Goal: Task Accomplishment & Management: Use online tool/utility

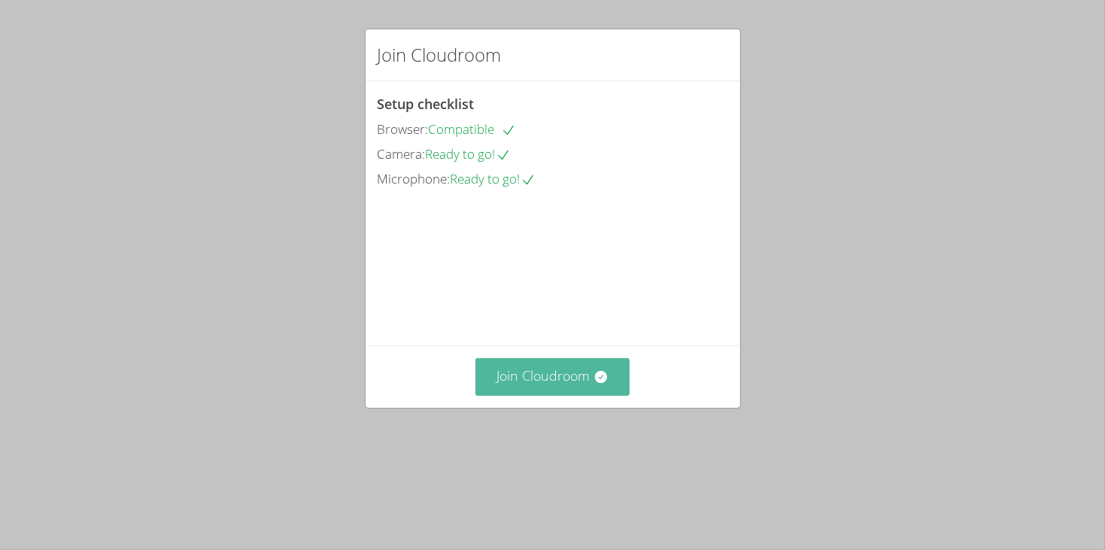
click at [557, 395] on button "Join Cloudroom" at bounding box center [552, 376] width 154 height 37
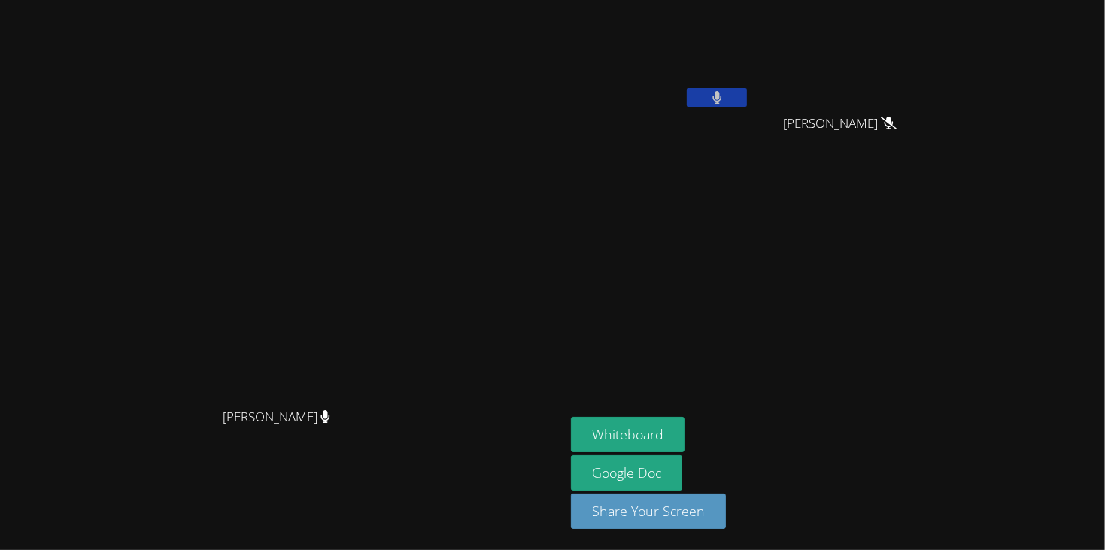
click at [330, 428] on span "[PERSON_NAME]" at bounding box center [277, 417] width 108 height 22
click at [747, 107] on div at bounding box center [717, 99] width 60 height 23
click at [747, 100] on button at bounding box center [717, 97] width 60 height 19
click at [747, 96] on button at bounding box center [717, 97] width 60 height 19
click at [747, 102] on button at bounding box center [717, 97] width 60 height 19
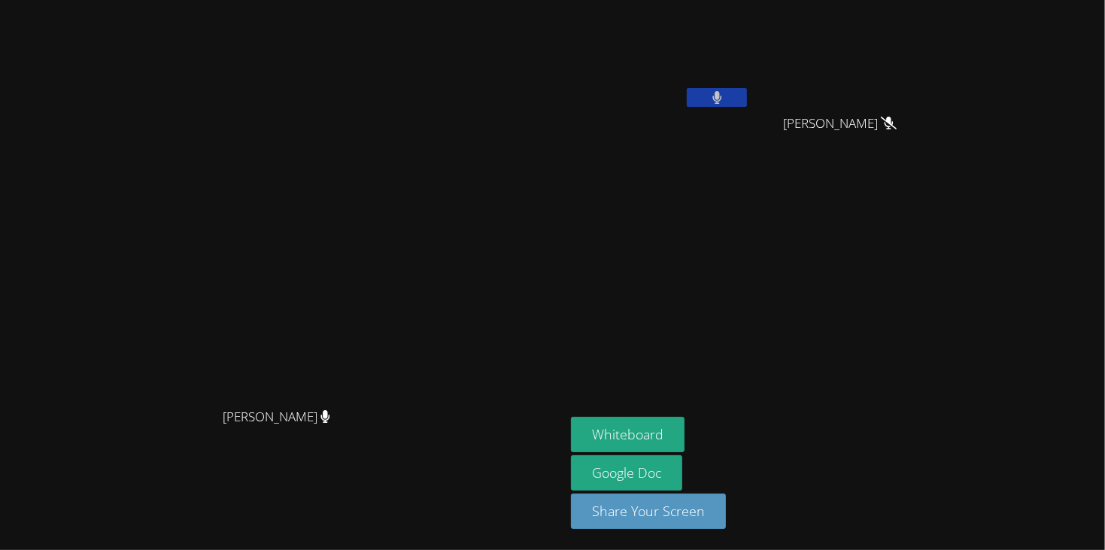
click at [747, 96] on button at bounding box center [717, 97] width 60 height 19
drag, startPoint x: 198, startPoint y: 283, endPoint x: 275, endPoint y: 283, distance: 76.7
click at [275, 283] on video at bounding box center [283, 245] width 226 height 311
click at [725, 93] on icon at bounding box center [717, 97] width 16 height 13
click at [721, 93] on icon at bounding box center [716, 97] width 9 height 13
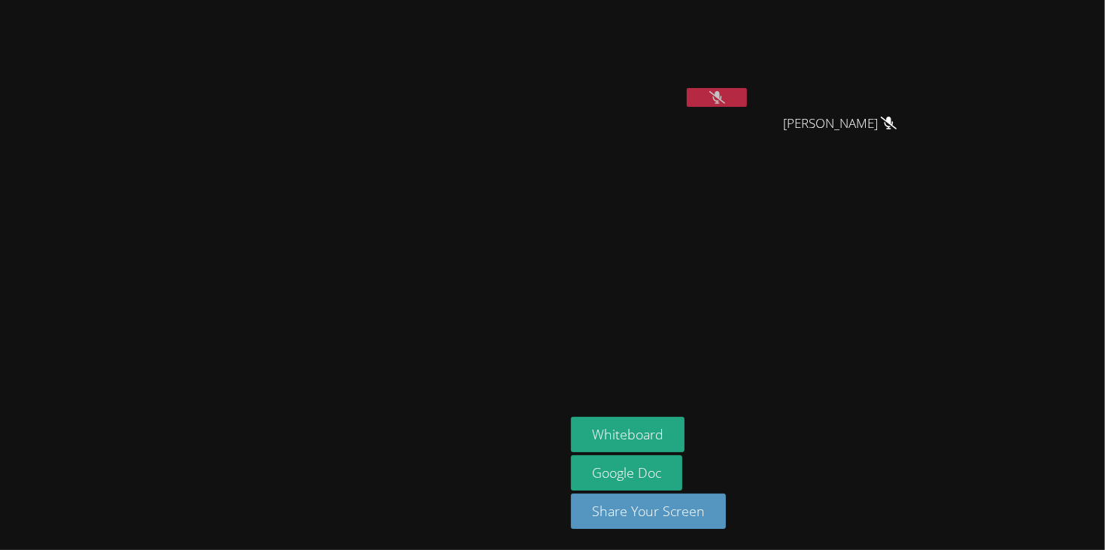
click at [725, 93] on icon at bounding box center [717, 97] width 16 height 13
click at [747, 102] on button at bounding box center [717, 97] width 60 height 19
click at [721, 101] on icon at bounding box center [716, 97] width 9 height 13
click at [747, 107] on div at bounding box center [717, 99] width 60 height 23
click at [935, 211] on div "[PERSON_NAME] [PERSON_NAME] [PERSON_NAME] [PERSON_NAME] [PERSON_NAME]" at bounding box center [753, 170] width 364 height 328
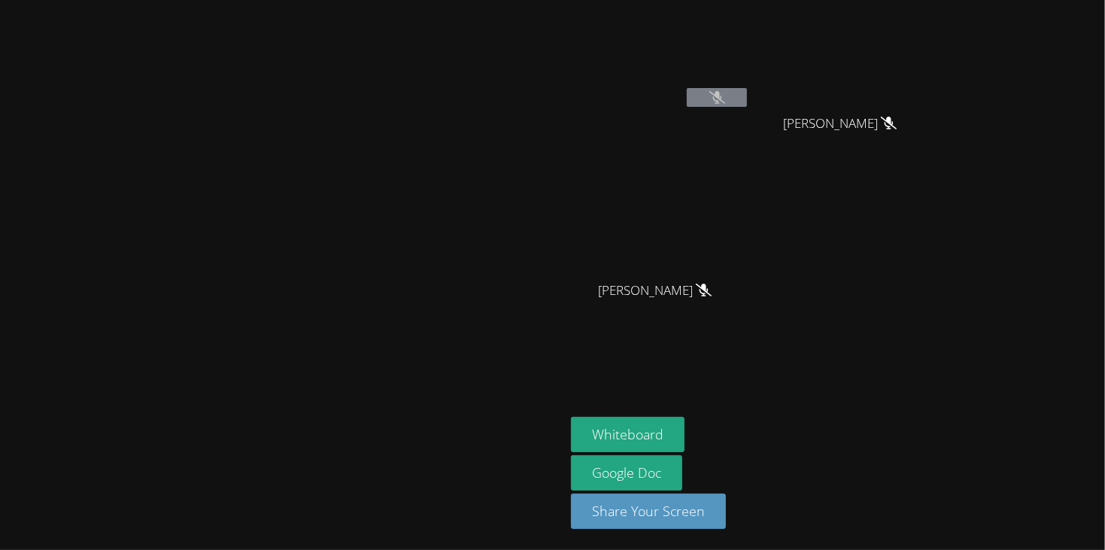
click at [935, 251] on div "[PERSON_NAME] [PERSON_NAME] [PERSON_NAME] [PERSON_NAME] [PERSON_NAME]" at bounding box center [753, 170] width 364 height 328
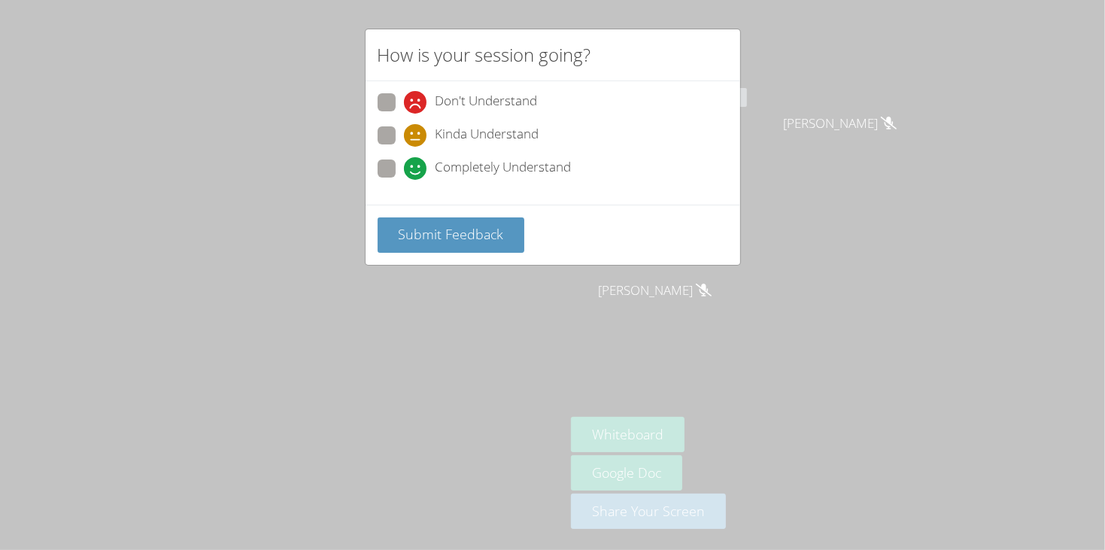
click at [505, 165] on span "Completely Understand" at bounding box center [503, 168] width 136 height 23
click at [417, 165] on input "Completely Understand" at bounding box center [410, 165] width 13 height 13
radio input "true"
click at [466, 230] on span "Submit Feedback" at bounding box center [450, 234] width 105 height 18
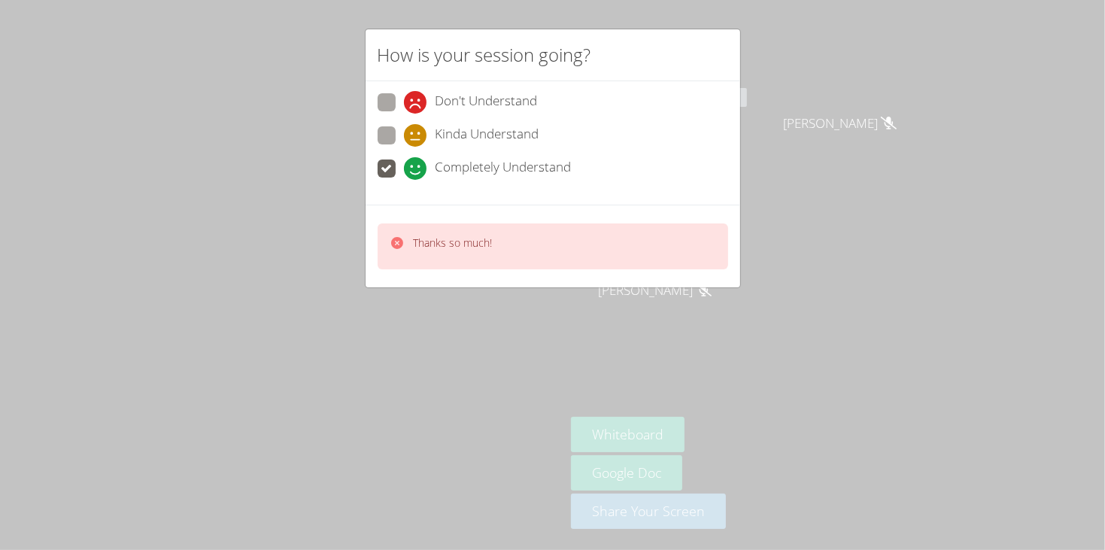
click at [536, 126] on span "Kinda Understand" at bounding box center [487, 135] width 104 height 23
click at [417, 126] on input "Kinda Understand" at bounding box center [410, 132] width 13 height 13
radio input "true"
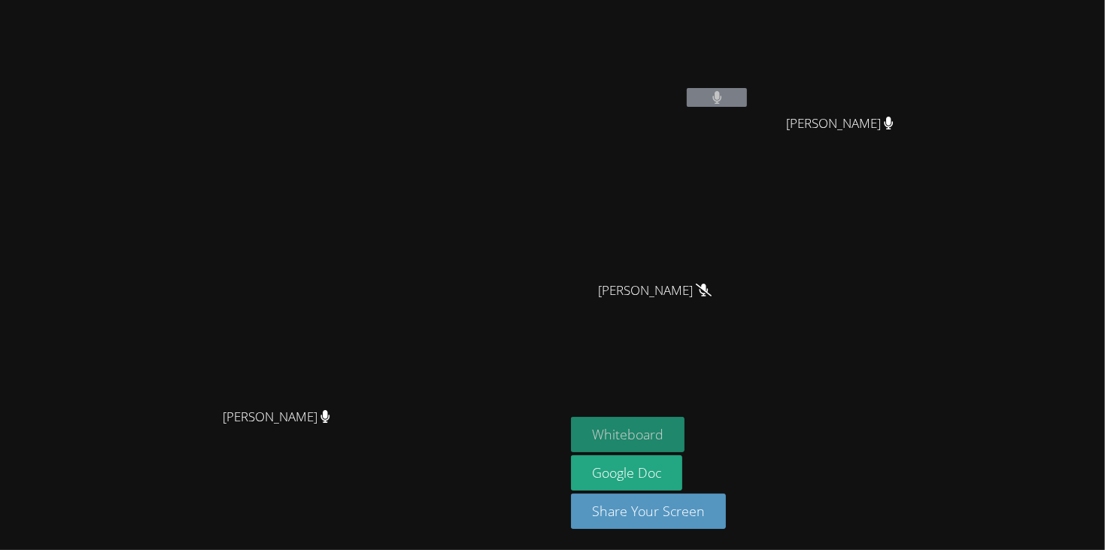
click at [684, 435] on button "Whiteboard" at bounding box center [628, 434] width 114 height 35
click at [684, 434] on button "Whiteboard" at bounding box center [628, 434] width 114 height 35
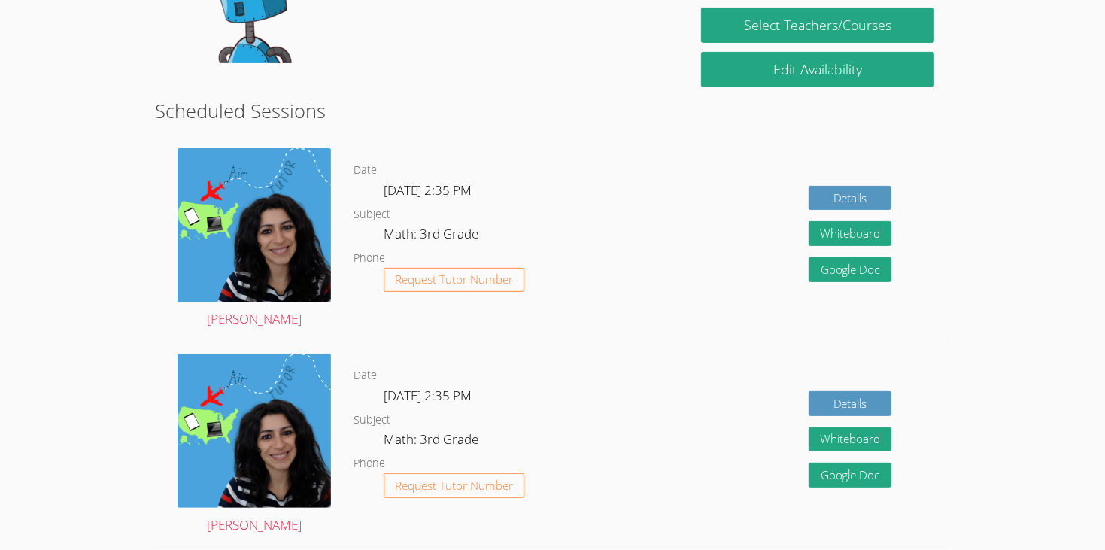
scroll to position [333, 0]
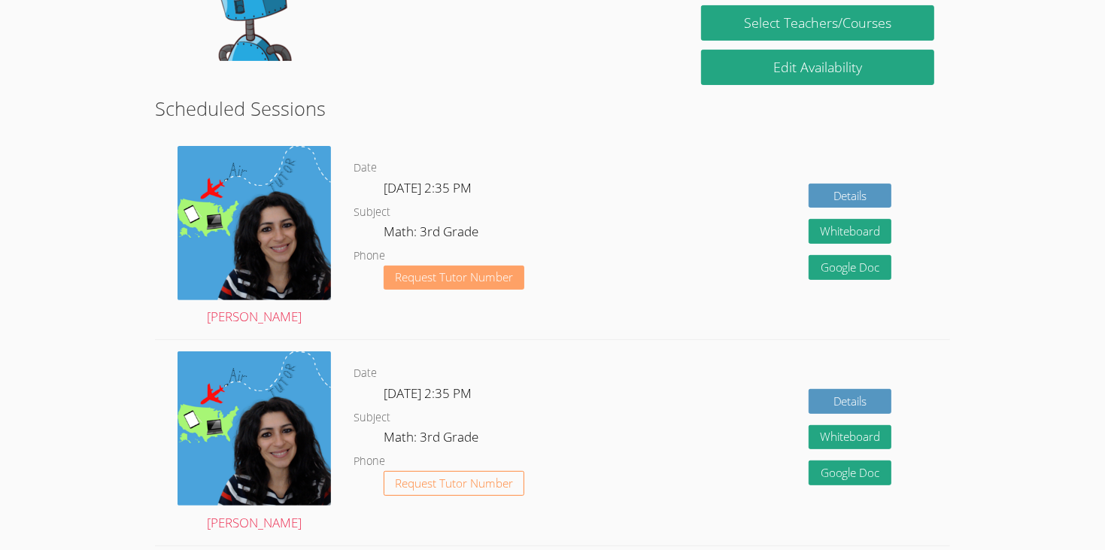
click at [497, 272] on span "Request Tutor Number" at bounding box center [454, 277] width 118 height 11
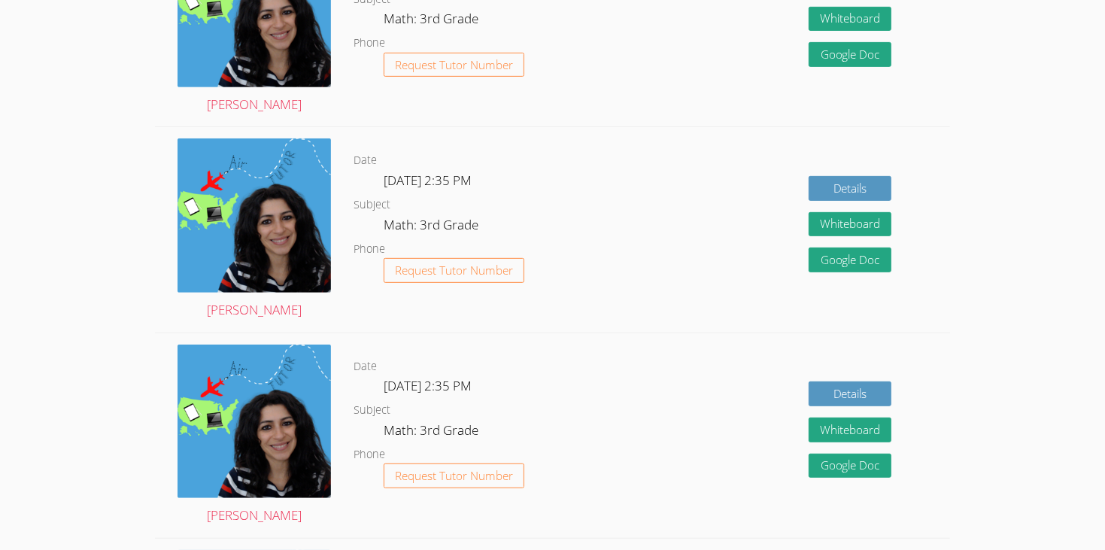
scroll to position [499, 0]
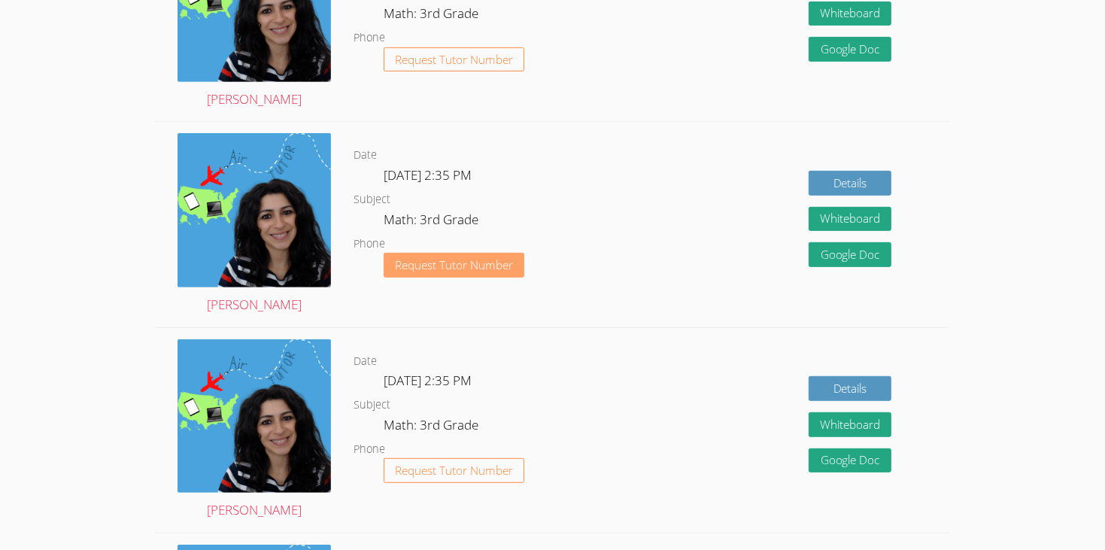
click at [520, 253] on button "Request Tutor Number" at bounding box center [454, 265] width 141 height 25
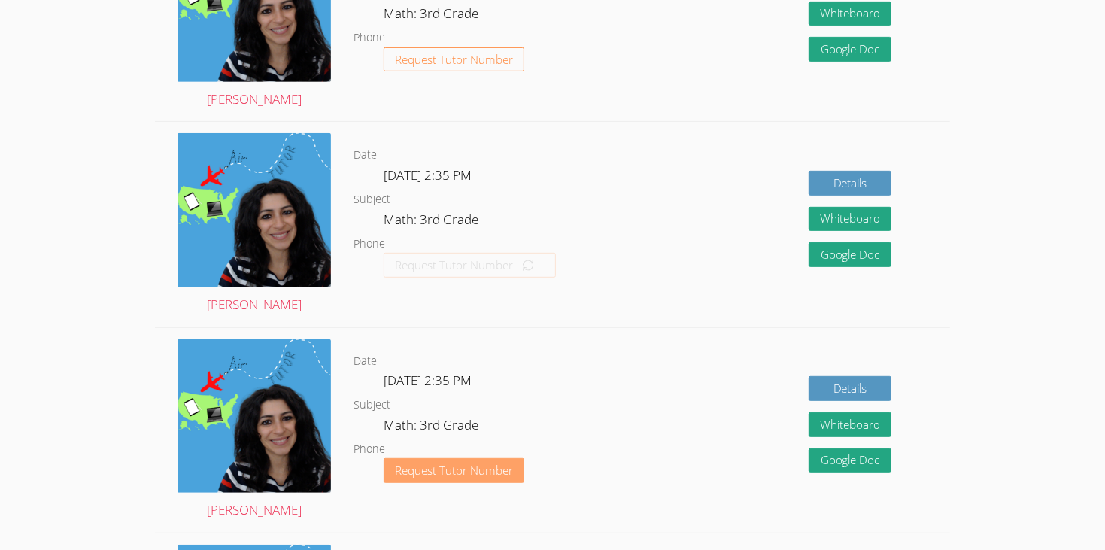
click at [504, 465] on span "Request Tutor Number" at bounding box center [454, 470] width 118 height 11
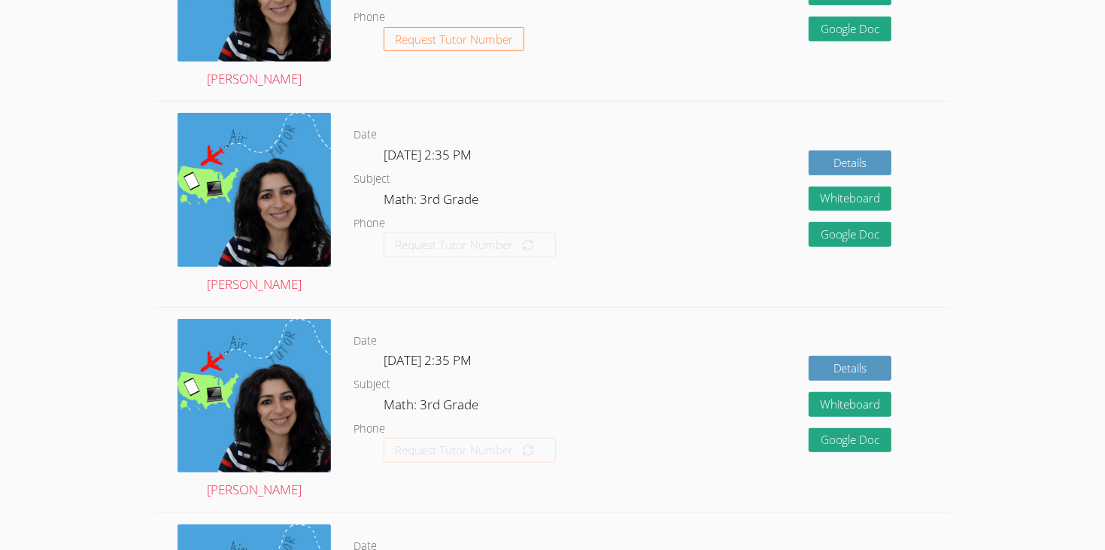
scroll to position [620, 0]
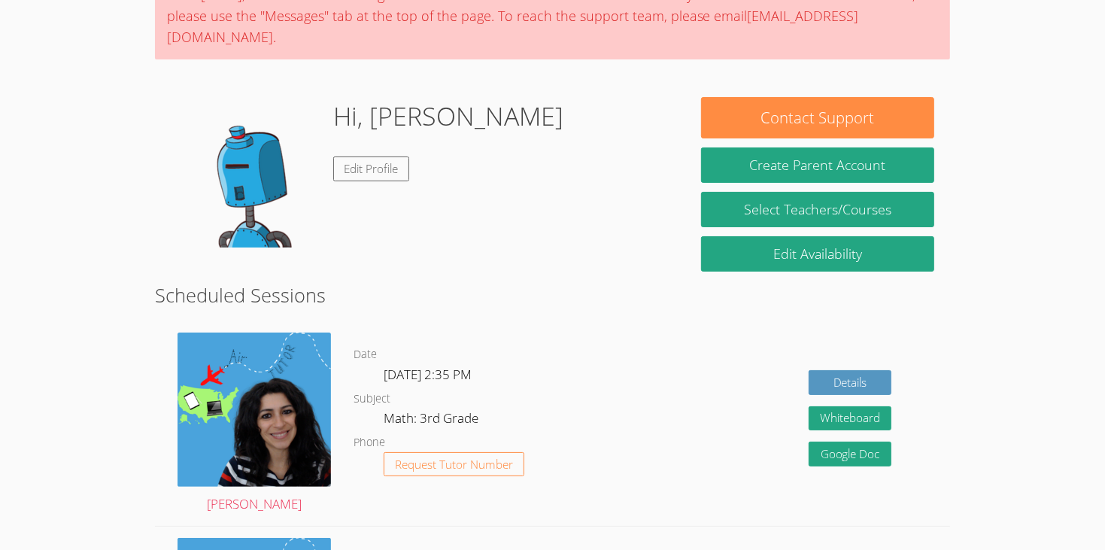
scroll to position [94, 0]
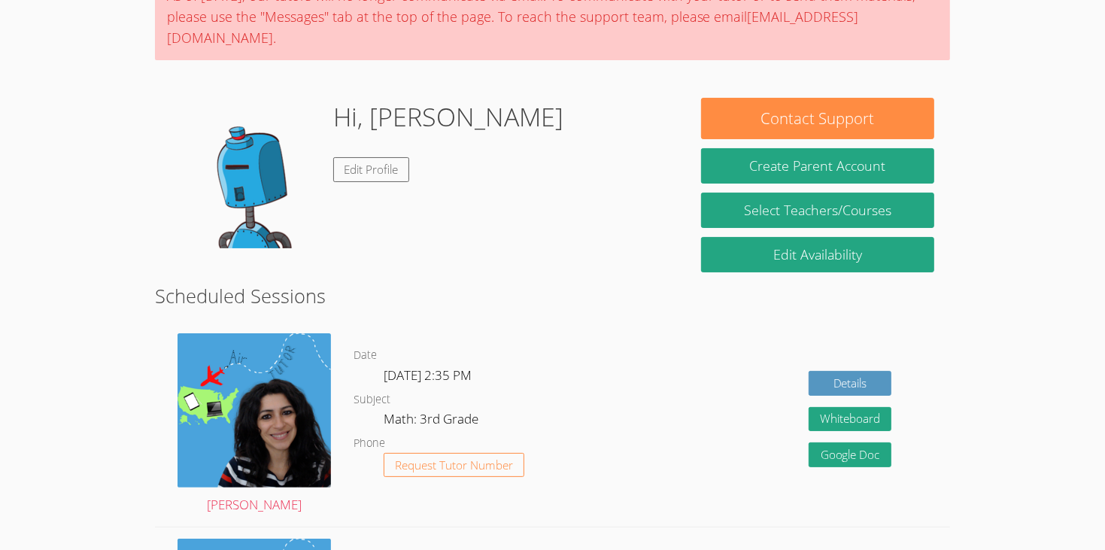
click at [1092, 456] on html "Home Programs Sessions Tutors Messages Billing Logout Eugene As of Saturday, Ma…" at bounding box center [552, 181] width 1105 height 550
